Goal: Task Accomplishment & Management: Manage account settings

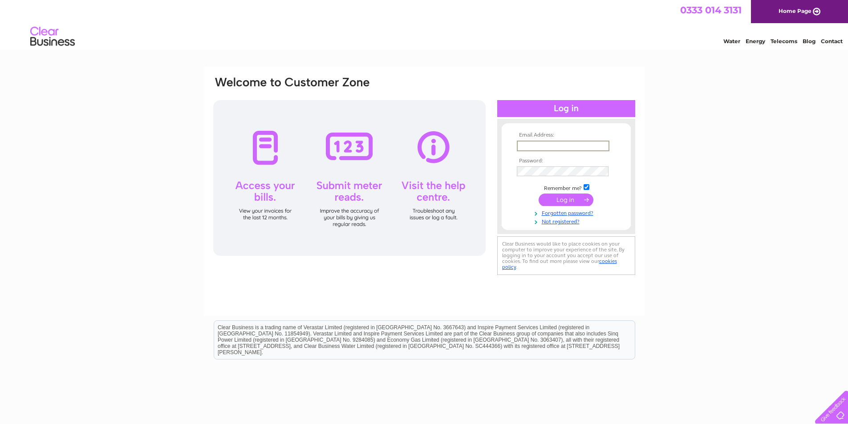
click at [549, 144] on input "text" at bounding box center [563, 146] width 93 height 11
type input "info@tigweld4u.com"
click at [555, 201] on input "submit" at bounding box center [566, 200] width 55 height 12
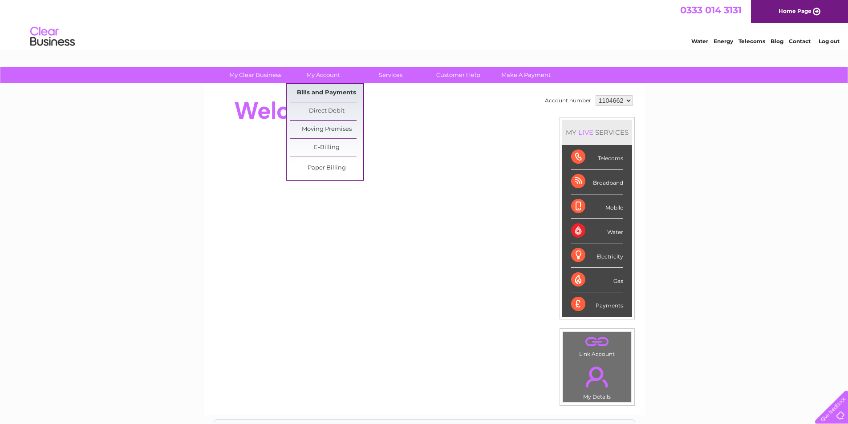
click at [315, 90] on link "Bills and Payments" at bounding box center [326, 93] width 73 height 18
click at [325, 94] on link "Bills and Payments" at bounding box center [326, 93] width 73 height 18
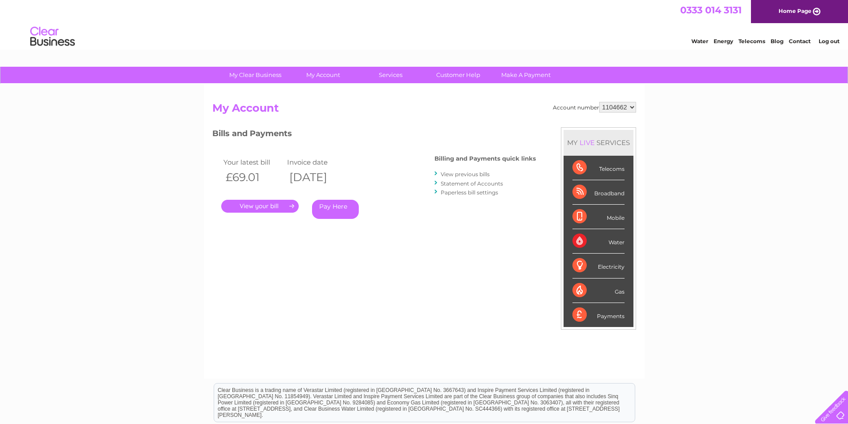
click at [284, 214] on div "Your latest bill Invoice date £69.01 [DATE] . Pay Here" at bounding box center [310, 189] width 196 height 85
click at [286, 210] on link "." at bounding box center [259, 206] width 77 height 13
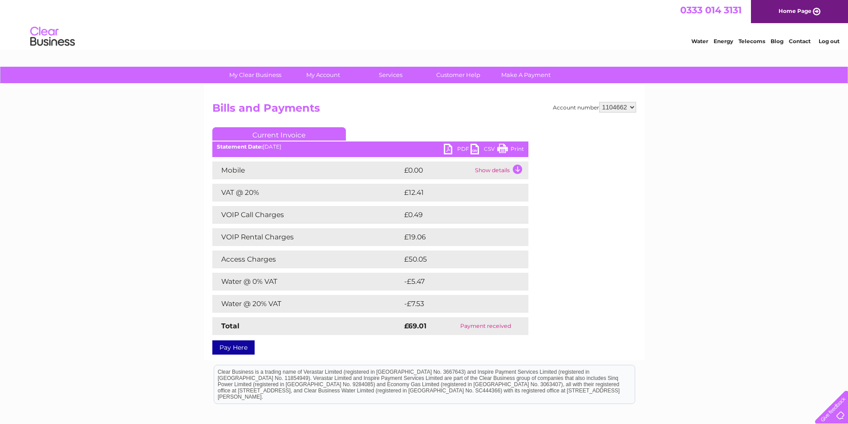
click at [305, 260] on td "Access Charges" at bounding box center [307, 260] width 190 height 18
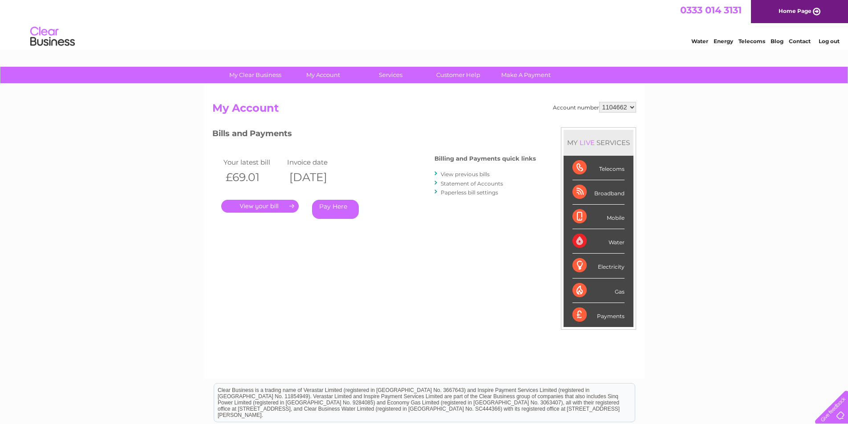
click at [455, 176] on link "View previous bills" at bounding box center [465, 174] width 49 height 7
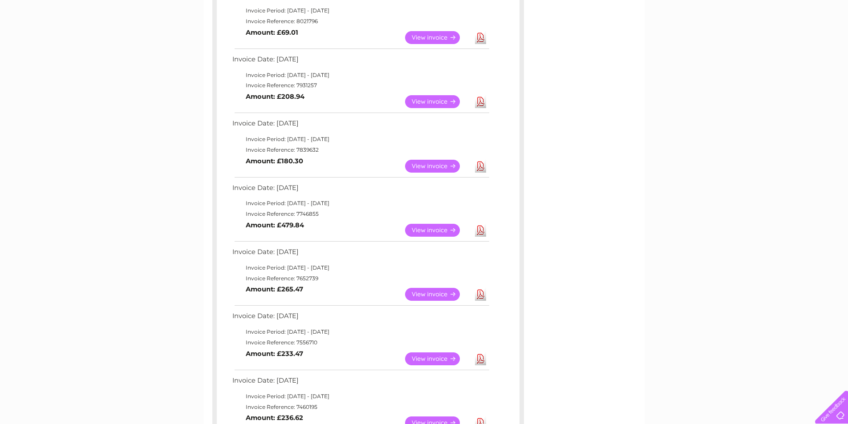
scroll to position [223, 0]
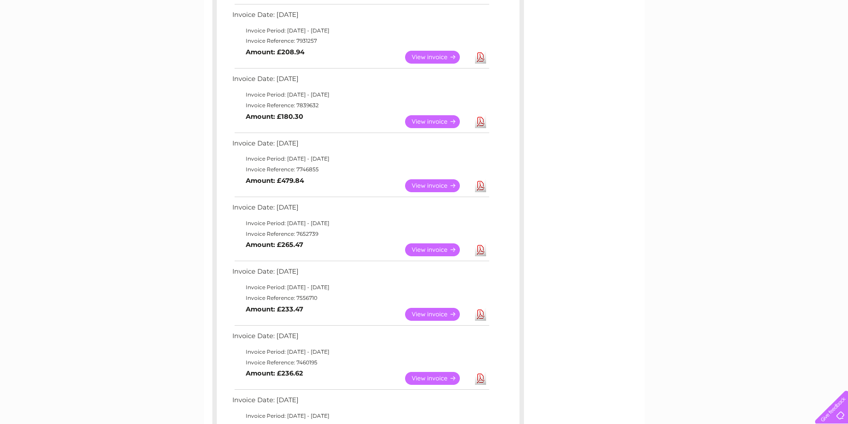
click at [419, 122] on link "View" at bounding box center [437, 121] width 65 height 13
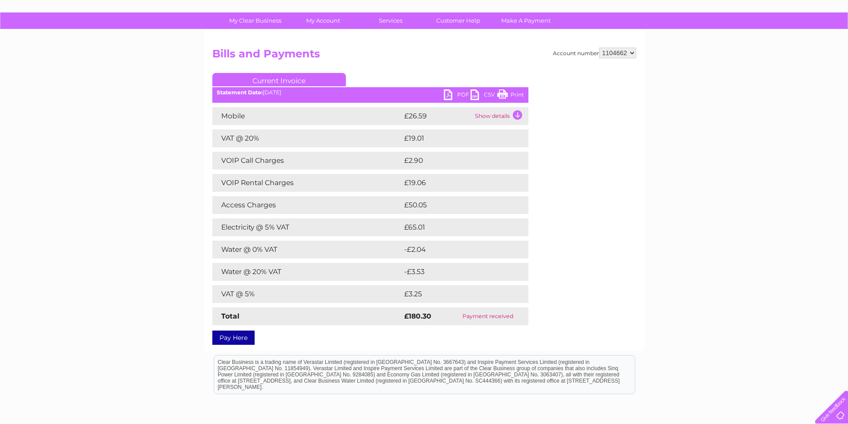
scroll to position [45, 0]
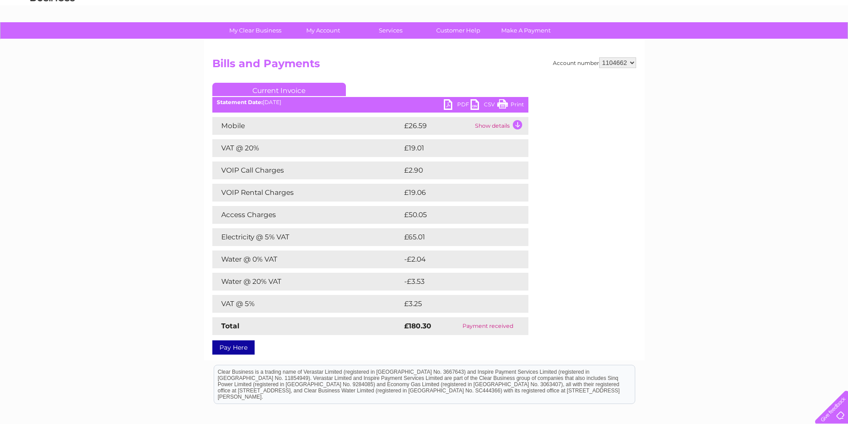
click at [511, 102] on link "Print" at bounding box center [510, 105] width 27 height 13
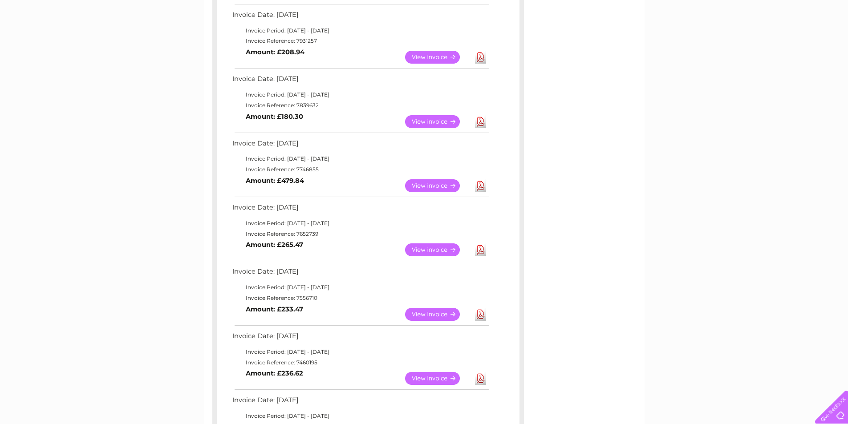
click at [418, 187] on link "View" at bounding box center [437, 185] width 65 height 13
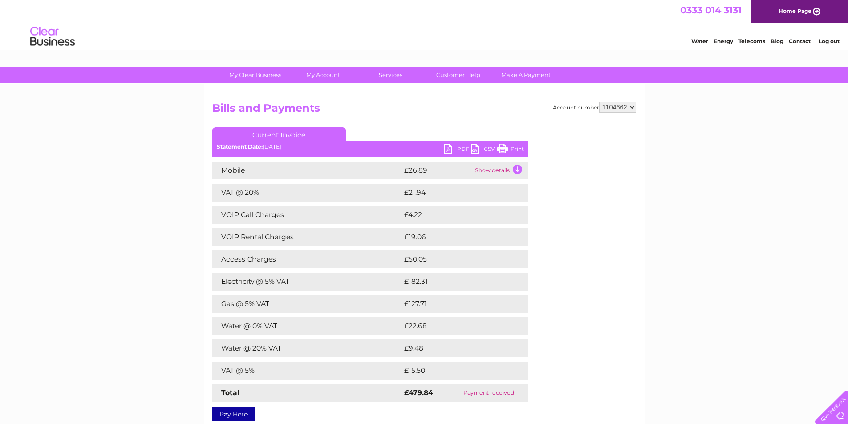
click at [508, 146] on link "Print" at bounding box center [510, 150] width 27 height 13
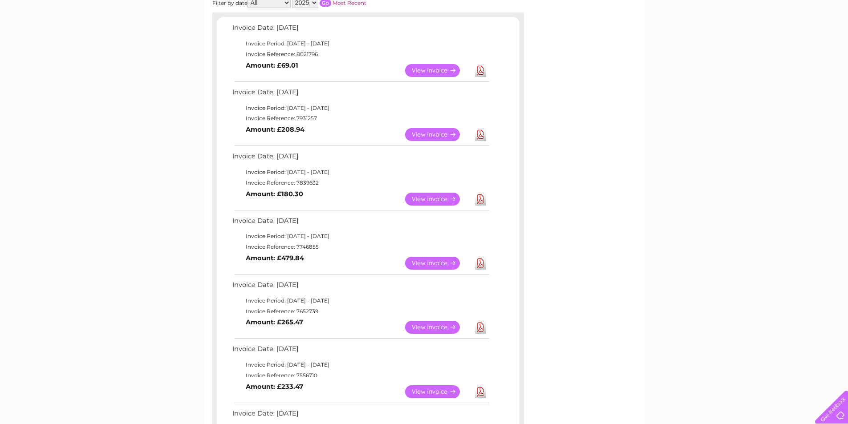
scroll to position [134, 0]
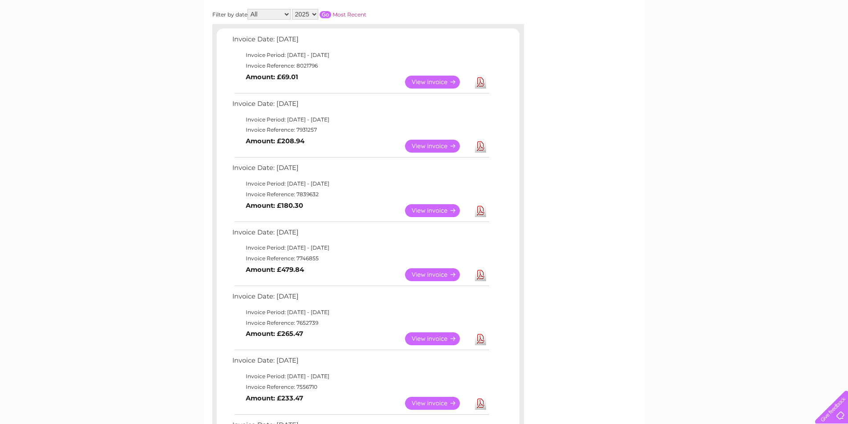
click at [423, 146] on link "View" at bounding box center [437, 146] width 65 height 13
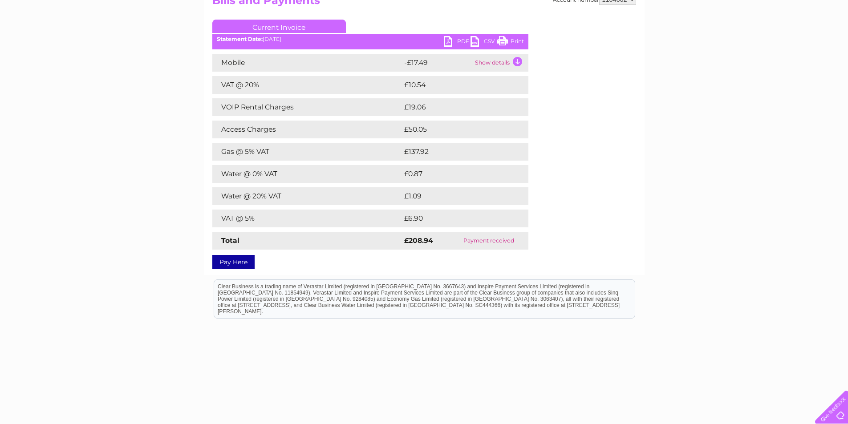
scroll to position [117, 0]
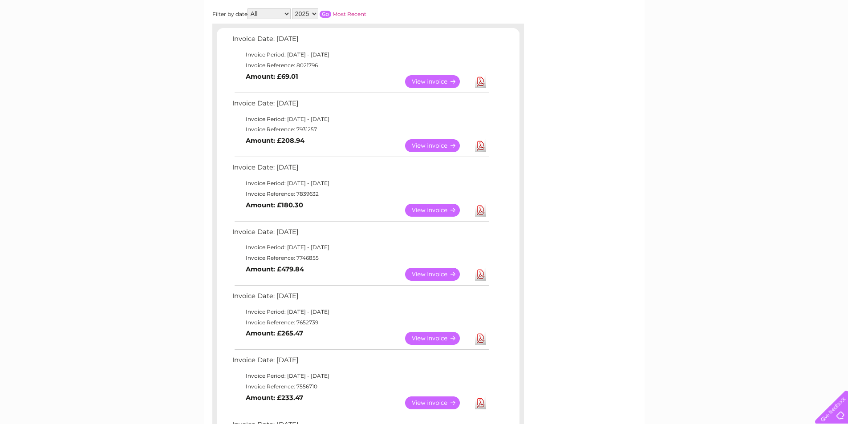
click at [421, 273] on link "View" at bounding box center [437, 274] width 65 height 13
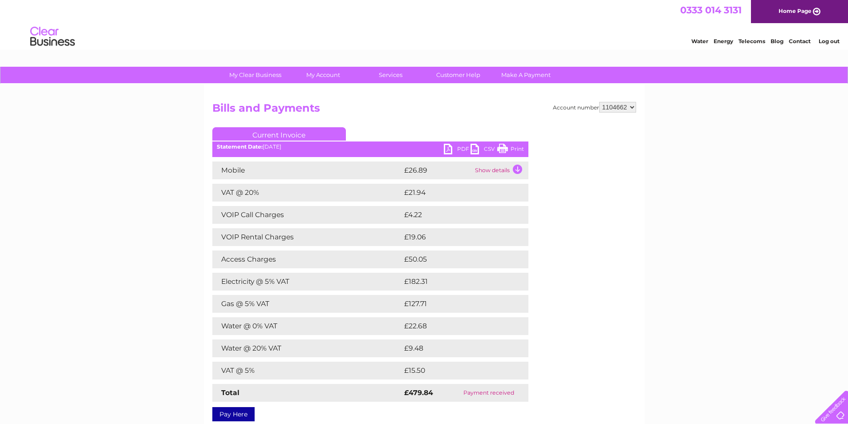
click at [459, 146] on link "PDF" at bounding box center [457, 150] width 27 height 13
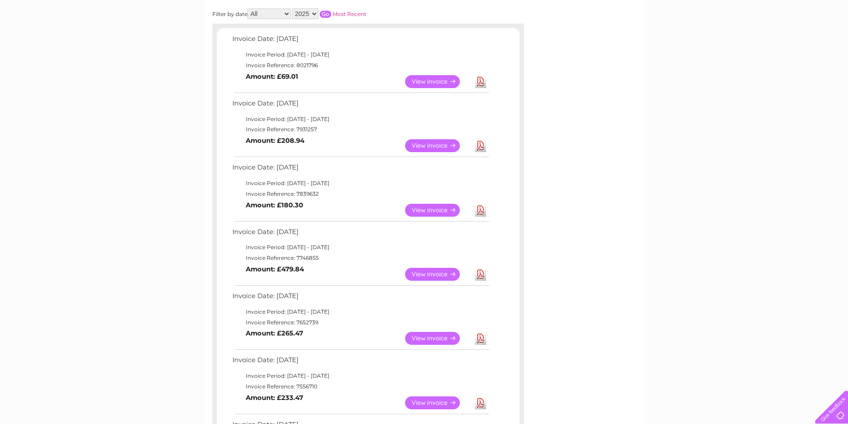
click at [431, 145] on link "View" at bounding box center [437, 145] width 65 height 13
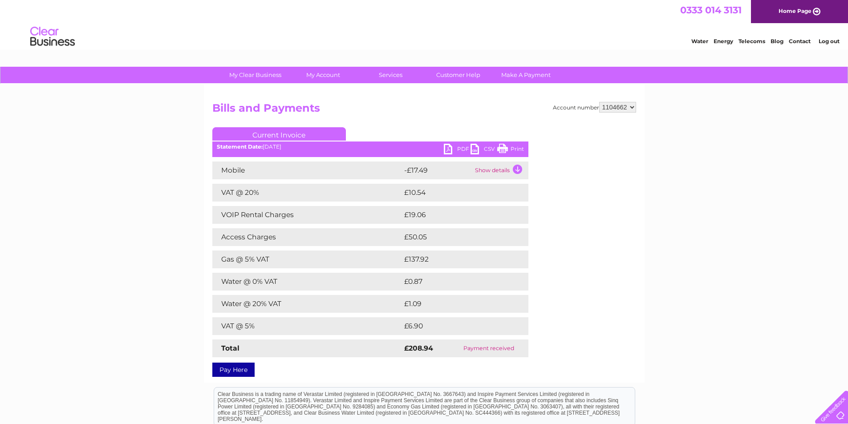
click at [455, 150] on link "PDF" at bounding box center [457, 150] width 27 height 13
click at [513, 146] on link "Print" at bounding box center [510, 150] width 27 height 13
